Goal: Check status: Check status

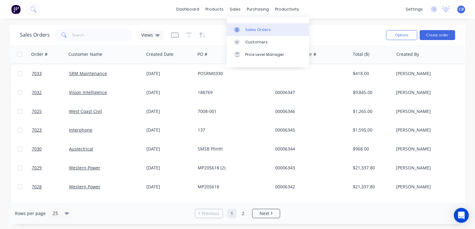
click at [253, 30] on div "Sales Orders" at bounding box center [257, 30] width 25 height 6
click at [236, 9] on div "sales" at bounding box center [234, 9] width 17 height 9
click at [256, 30] on div "Sales Orders" at bounding box center [257, 30] width 25 height 6
click at [254, 30] on div "Sales Orders" at bounding box center [257, 30] width 25 height 6
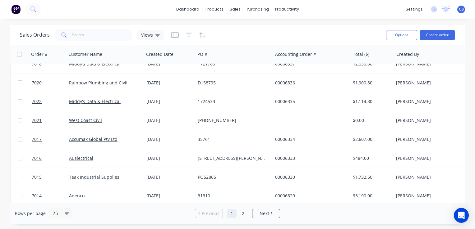
scroll to position [93, 0]
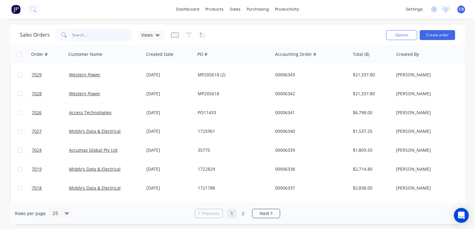
click at [90, 32] on input "text" at bounding box center [102, 35] width 61 height 12
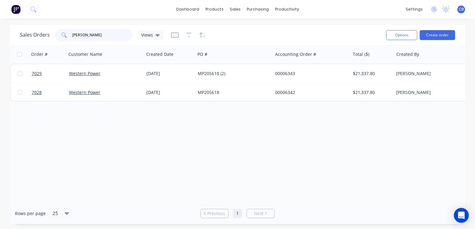
scroll to position [0, 0]
type input "[PERSON_NAME]"
click at [155, 37] on icon at bounding box center [157, 35] width 4 height 7
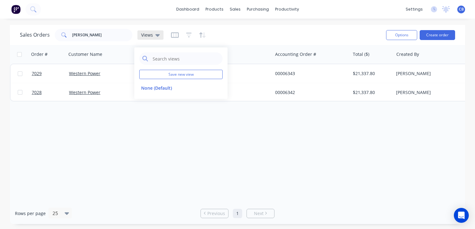
click at [155, 37] on icon at bounding box center [157, 35] width 4 height 7
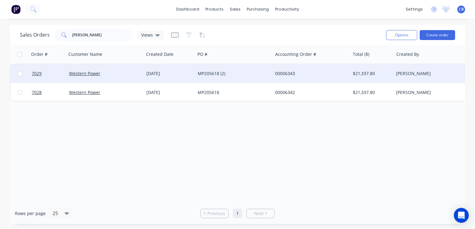
click at [314, 75] on div "00006343" at bounding box center [309, 74] width 69 height 6
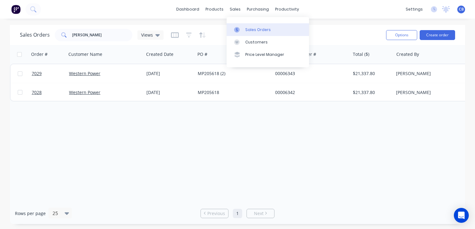
click at [257, 28] on div "Sales Orders" at bounding box center [257, 30] width 25 height 6
click at [262, 31] on div "Sales Orders" at bounding box center [257, 30] width 25 height 6
click at [92, 33] on input "[PERSON_NAME]" at bounding box center [102, 35] width 61 height 12
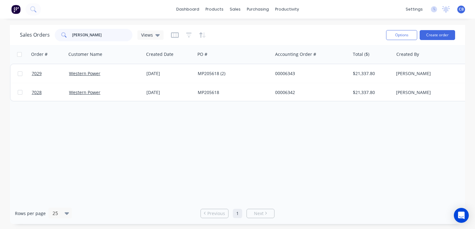
drag, startPoint x: 86, startPoint y: 35, endPoint x: 14, endPoint y: 23, distance: 72.7
click at [14, 23] on div "dashboard products sales purchasing productivity dashboard products Product Cat…" at bounding box center [237, 114] width 475 height 229
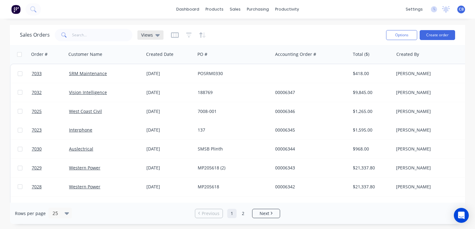
click at [157, 39] on div "Views" at bounding box center [150, 34] width 26 height 9
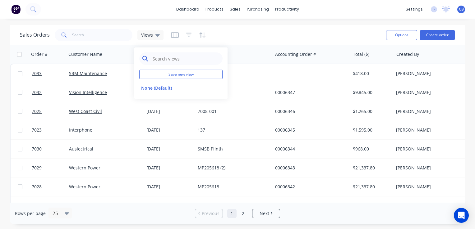
click at [177, 61] on input "text" at bounding box center [185, 58] width 67 height 12
type input "quote"
click at [281, 35] on div "Sales Orders Views" at bounding box center [200, 34] width 361 height 15
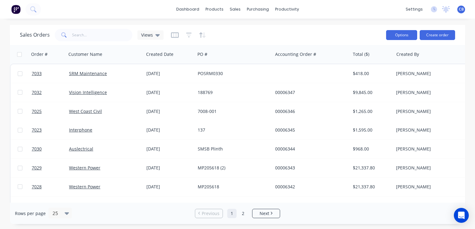
click at [403, 34] on button "Options" at bounding box center [401, 35] width 31 height 10
click at [349, 28] on div "Sales Orders Views" at bounding box center [200, 34] width 361 height 15
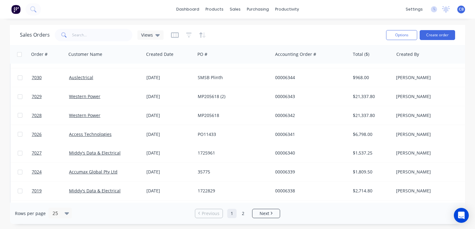
scroll to position [75, 0]
